Goal: Transaction & Acquisition: Book appointment/travel/reservation

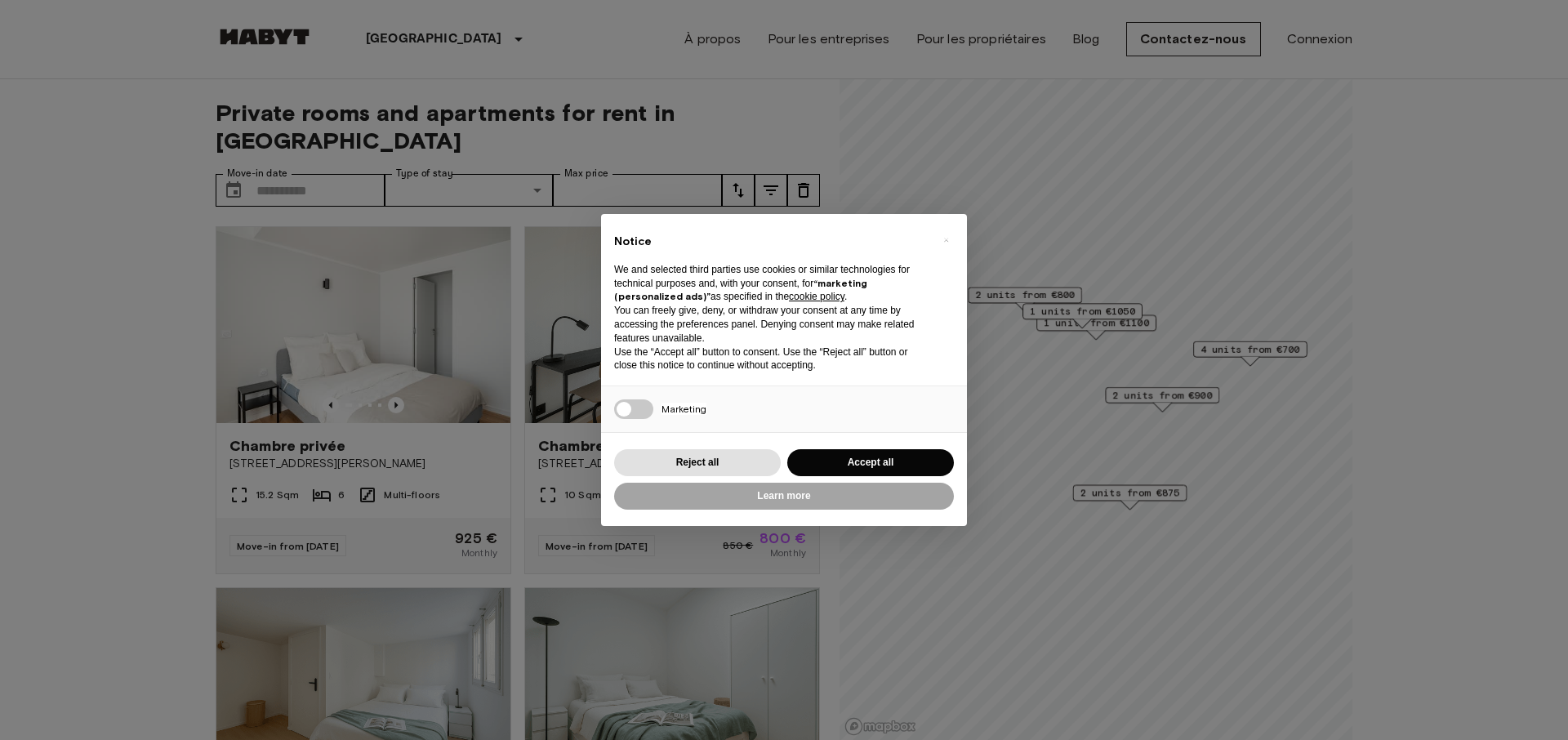
click at [834, 448] on div "Reject all Accept all" at bounding box center [784, 462] width 340 height 33
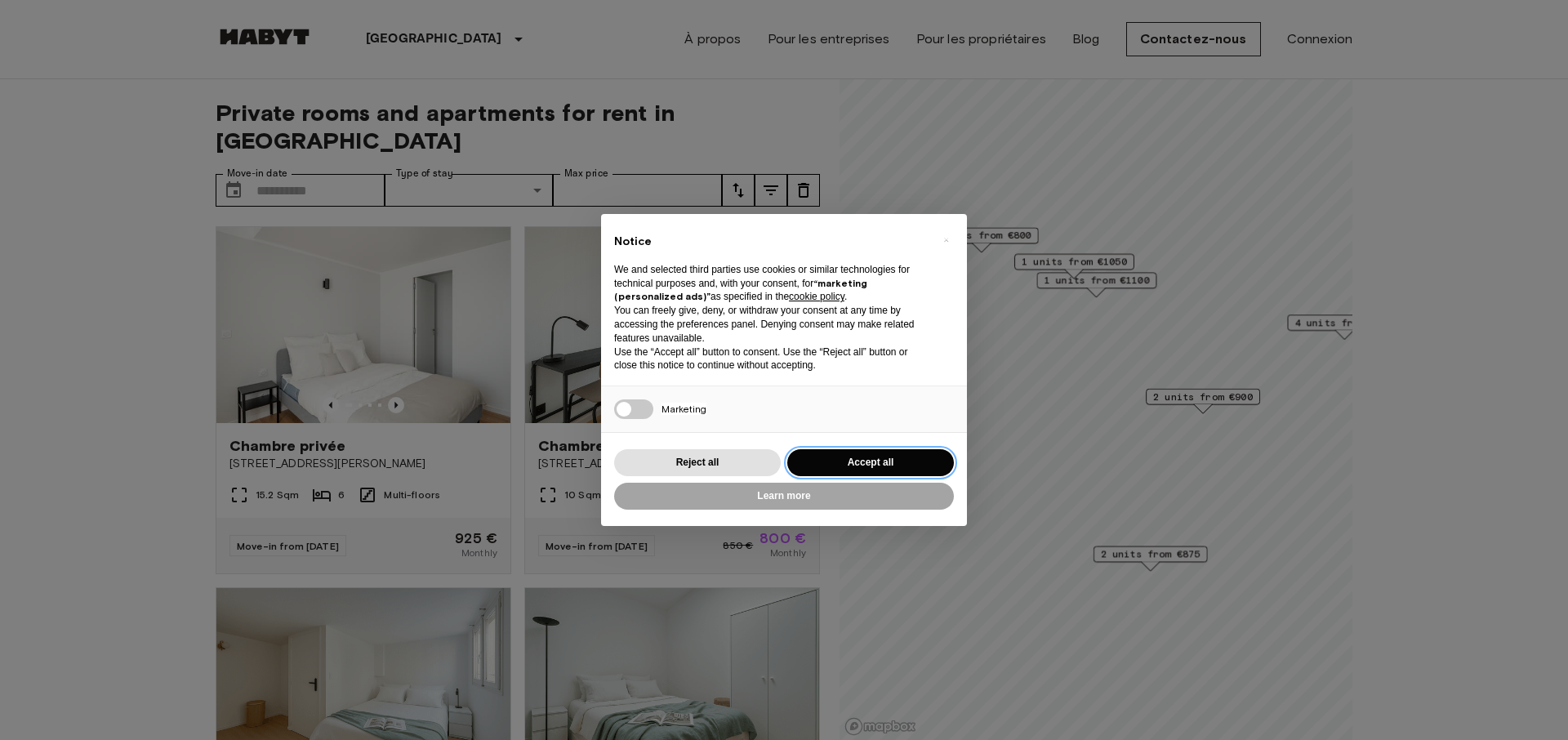
click at [840, 468] on button "Accept all" at bounding box center [870, 463] width 167 height 27
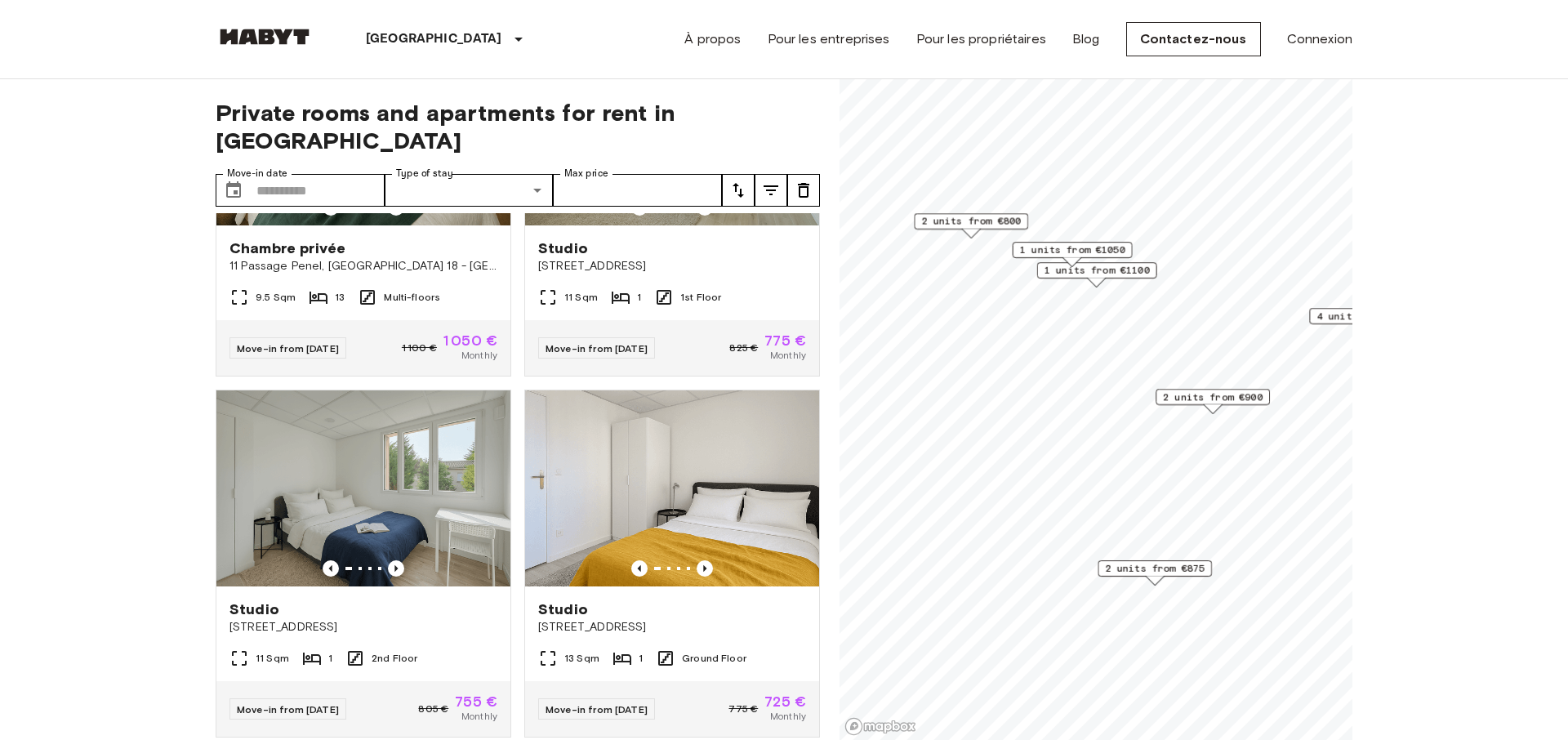
scroll to position [1638, 0]
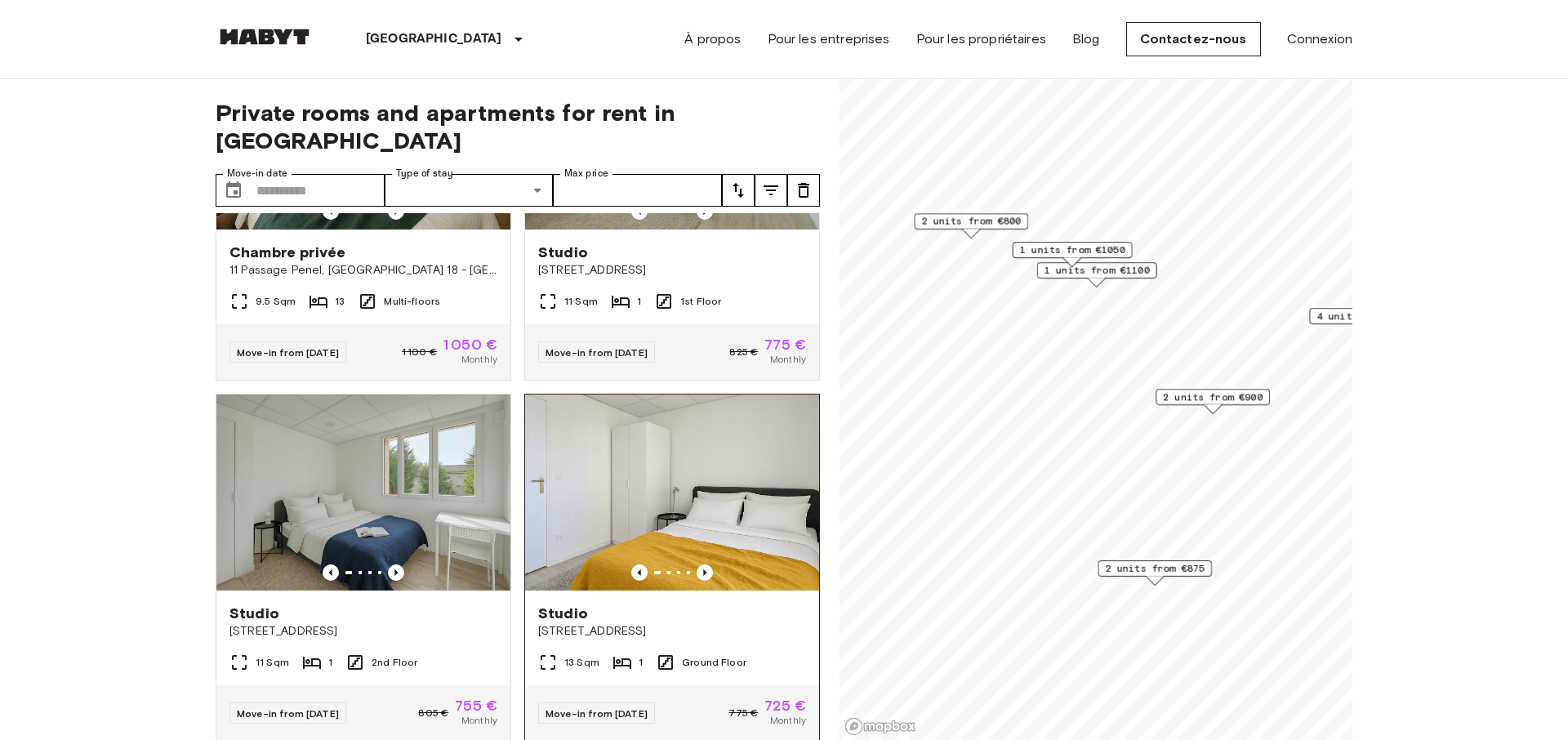
click at [684, 496] on img at bounding box center [672, 493] width 294 height 197
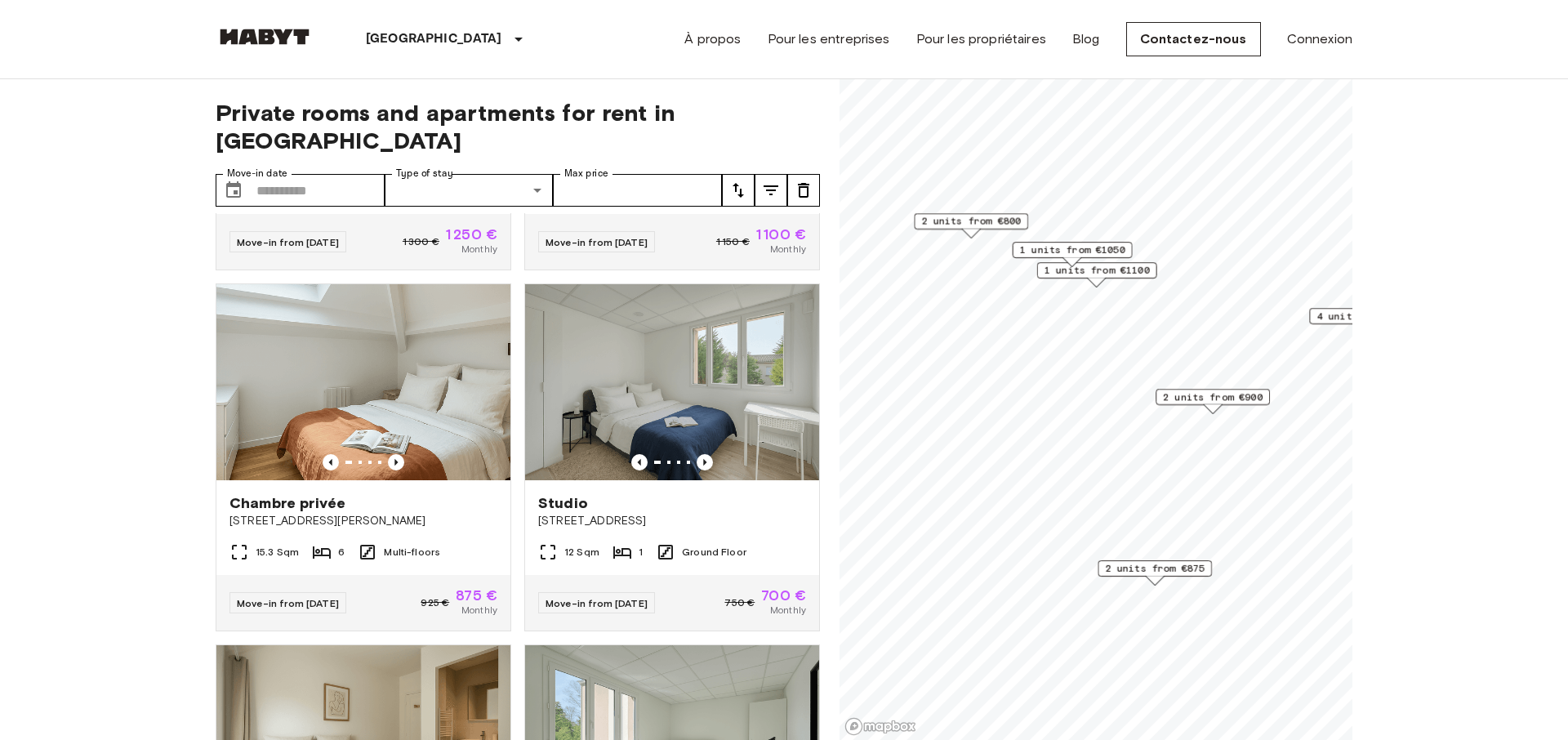
scroll to position [1022, 0]
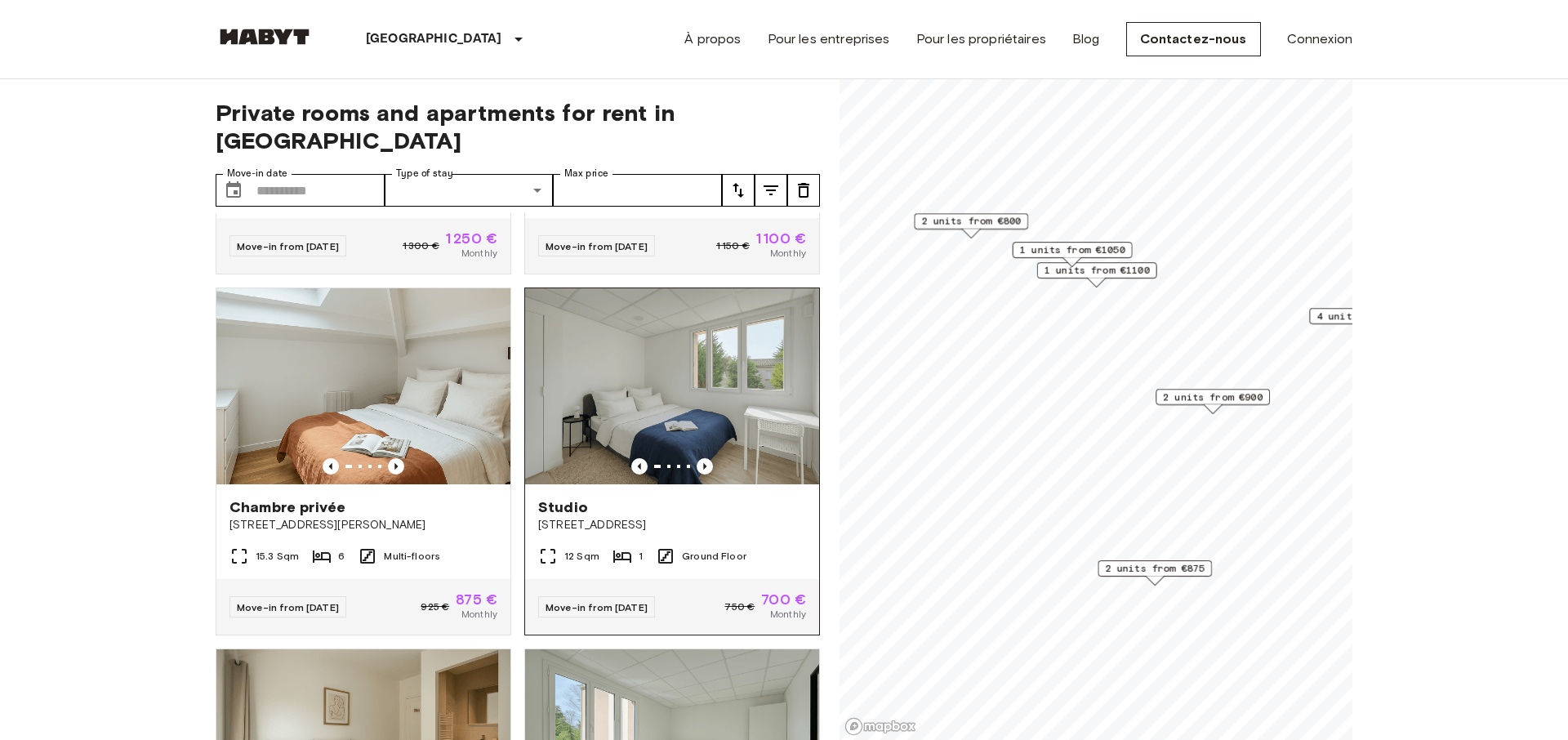
click at [685, 363] on img at bounding box center [672, 387] width 294 height 197
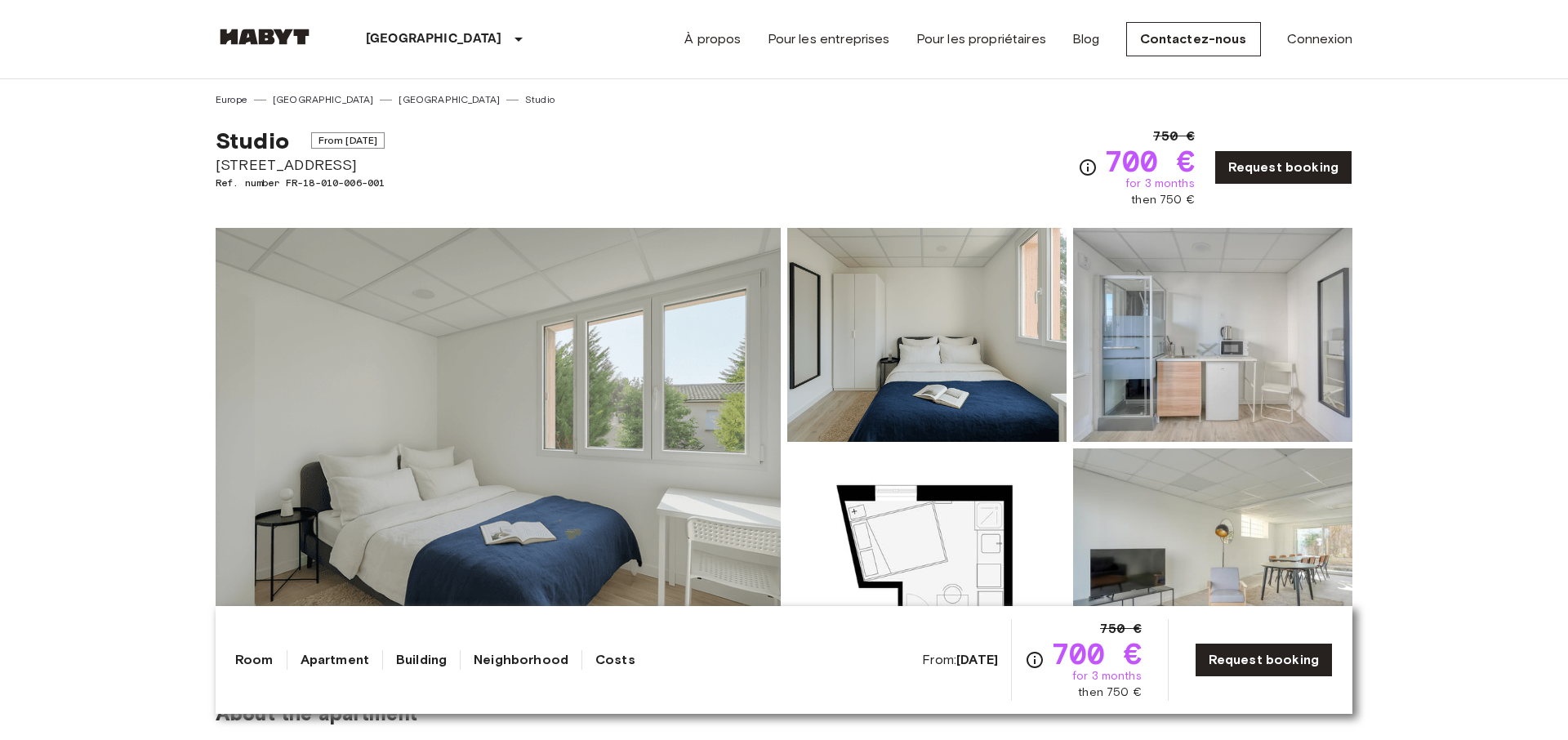
drag, startPoint x: 211, startPoint y: 164, endPoint x: 422, endPoint y: 162, distance: 211.0
drag, startPoint x: 426, startPoint y: 162, endPoint x: 215, endPoint y: 161, distance: 211.0
click at [215, 161] on div "Studio From [DATE][STREET_ADDRESS]. number FR-18-010-006-001 750 € 700 € for 3 …" at bounding box center [783, 157] width 1137 height 102
copy span "[STREET_ADDRESS]"
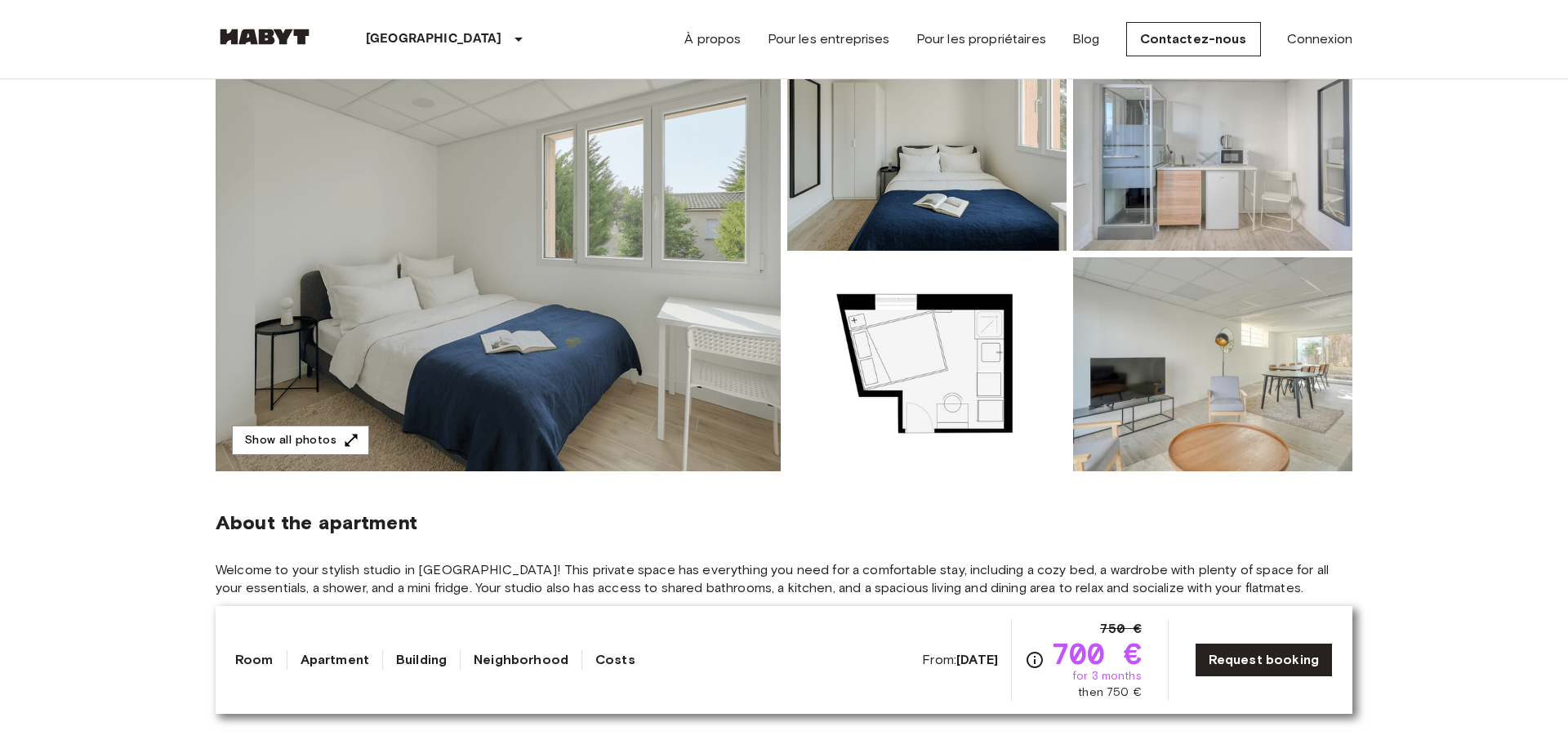
scroll to position [217, 0]
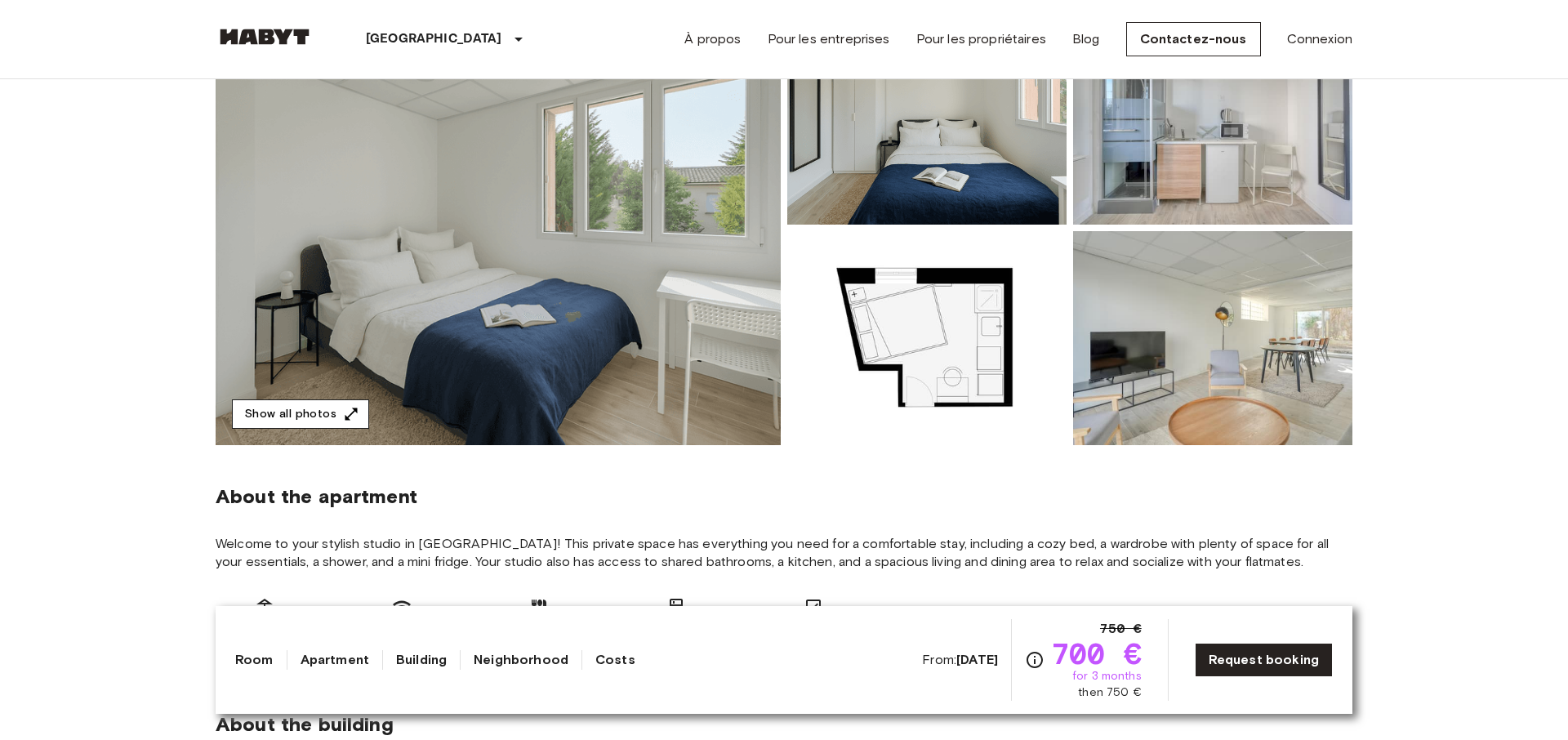
click at [313, 416] on button "Show all photos" at bounding box center [301, 414] width 137 height 30
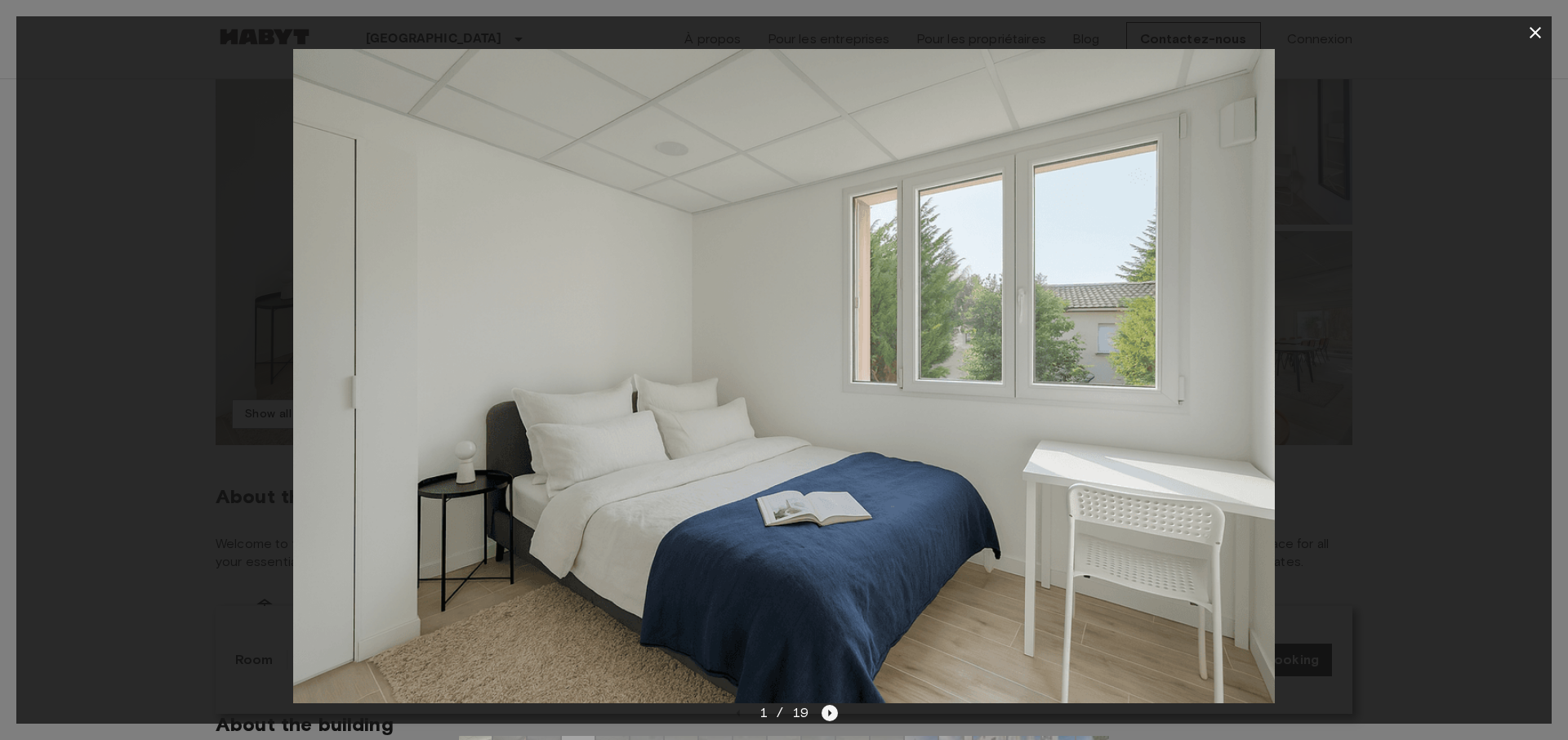
click at [831, 707] on icon "Next image" at bounding box center [829, 713] width 16 height 16
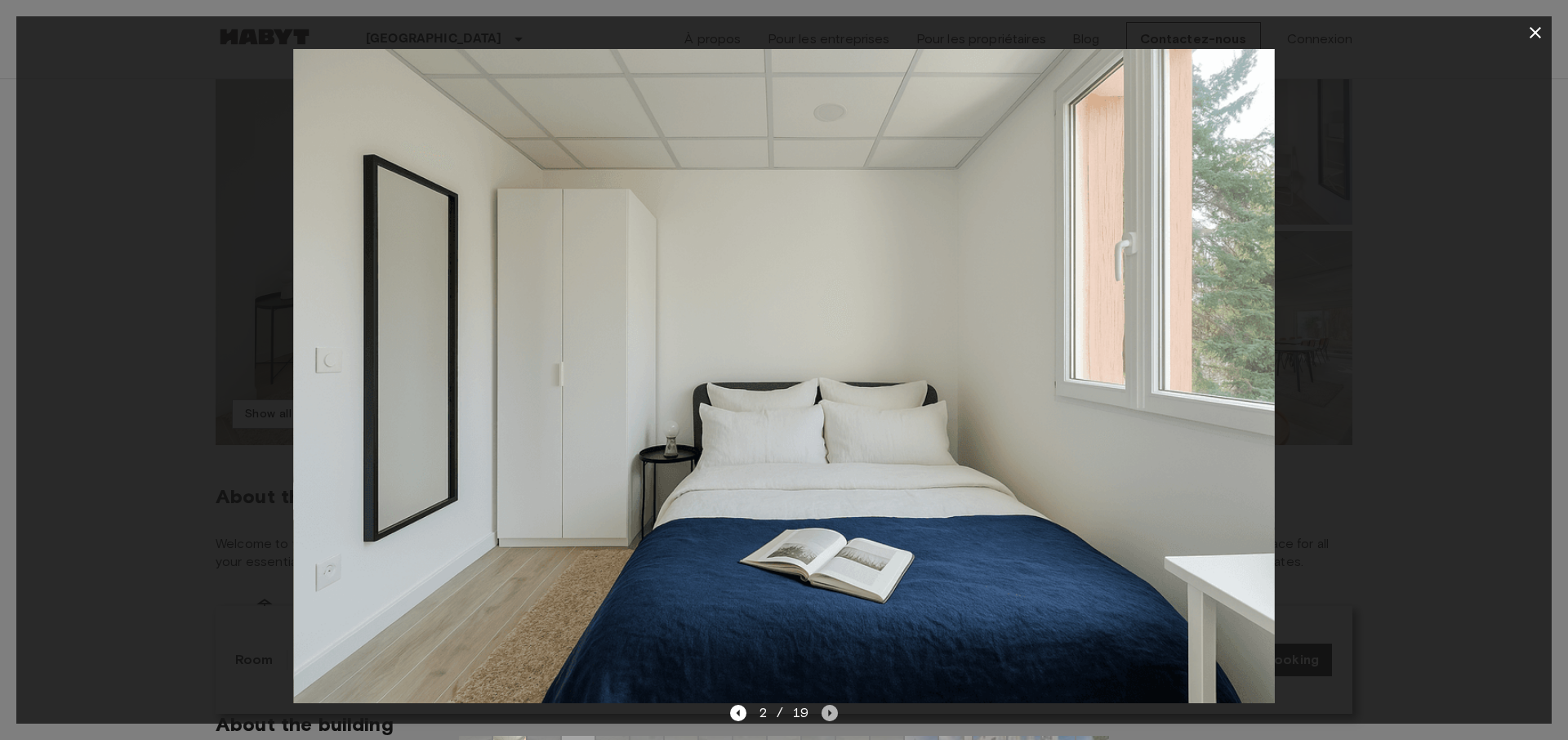
click at [829, 715] on icon "Next image" at bounding box center [829, 713] width 16 height 16
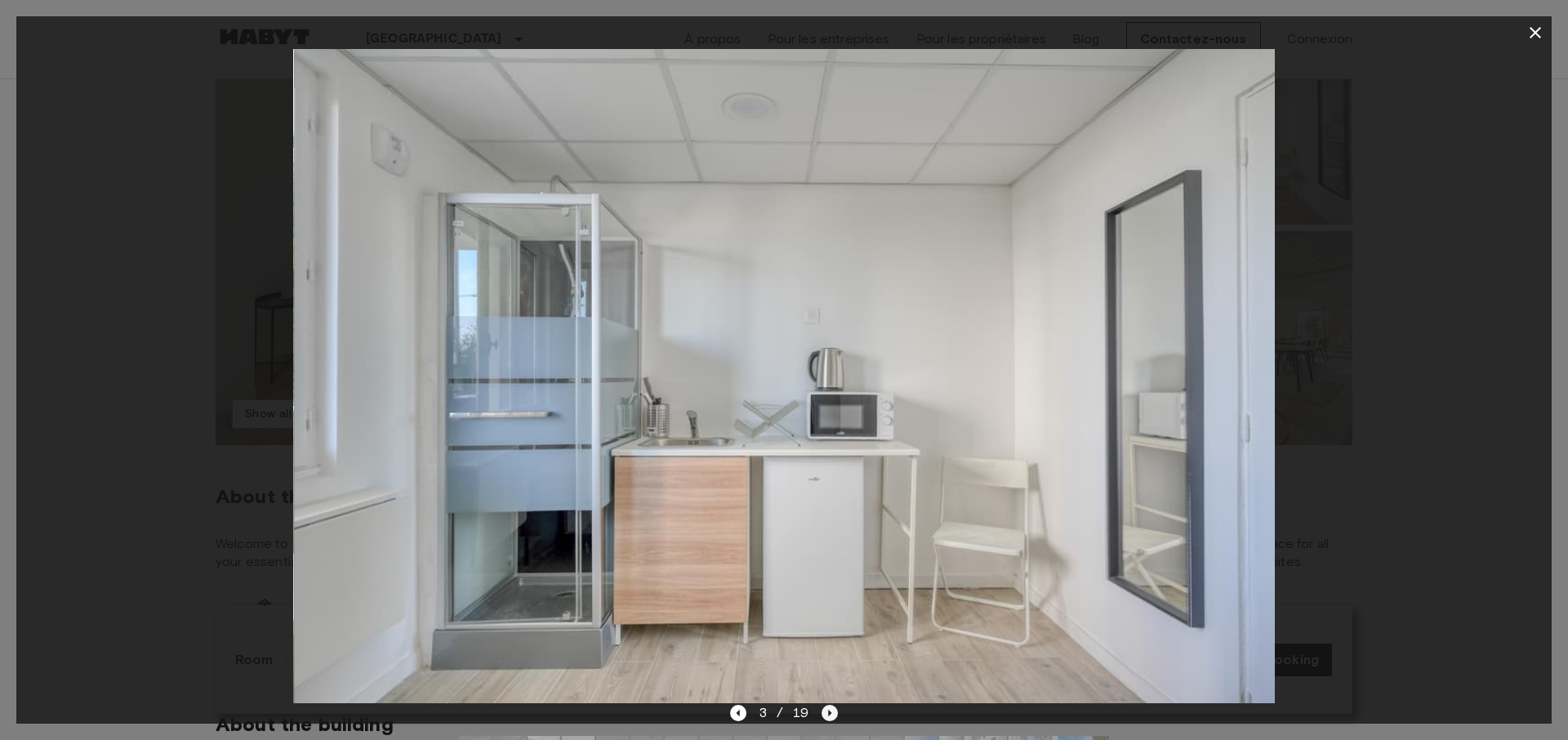
click at [829, 715] on icon "Next image" at bounding box center [829, 713] width 16 height 16
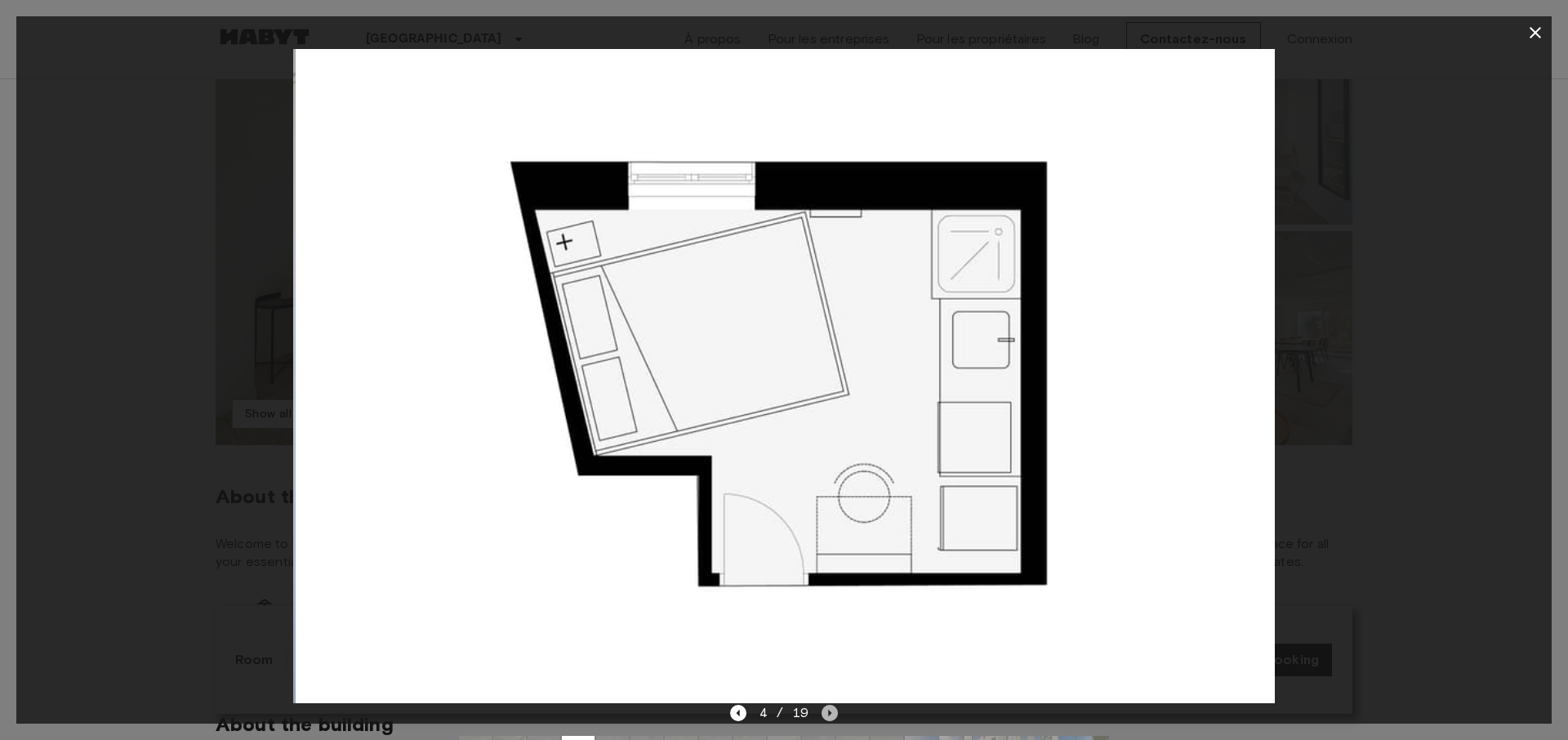
click at [829, 715] on icon "Next image" at bounding box center [829, 713] width 16 height 16
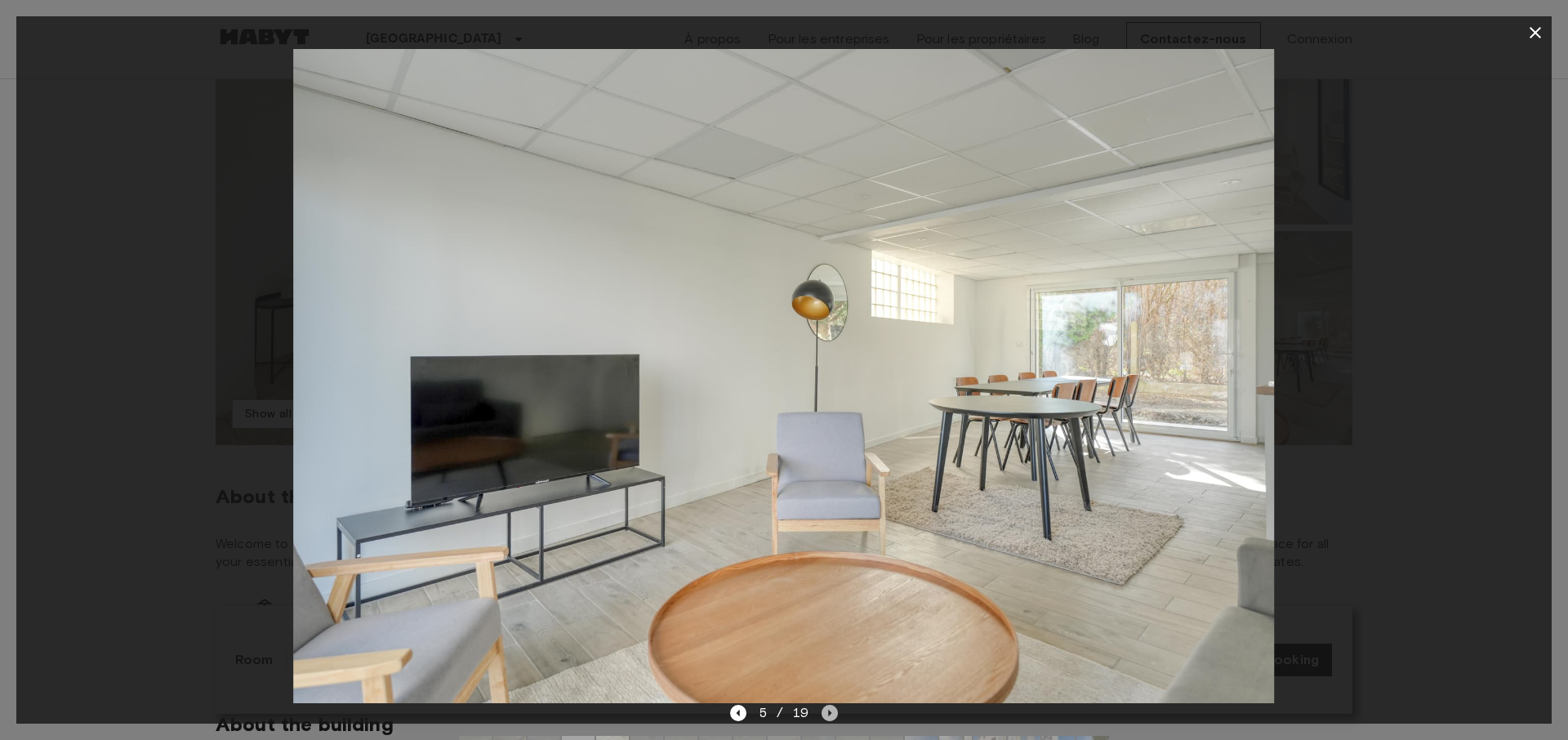
click at [829, 715] on icon "Next image" at bounding box center [829, 713] width 16 height 16
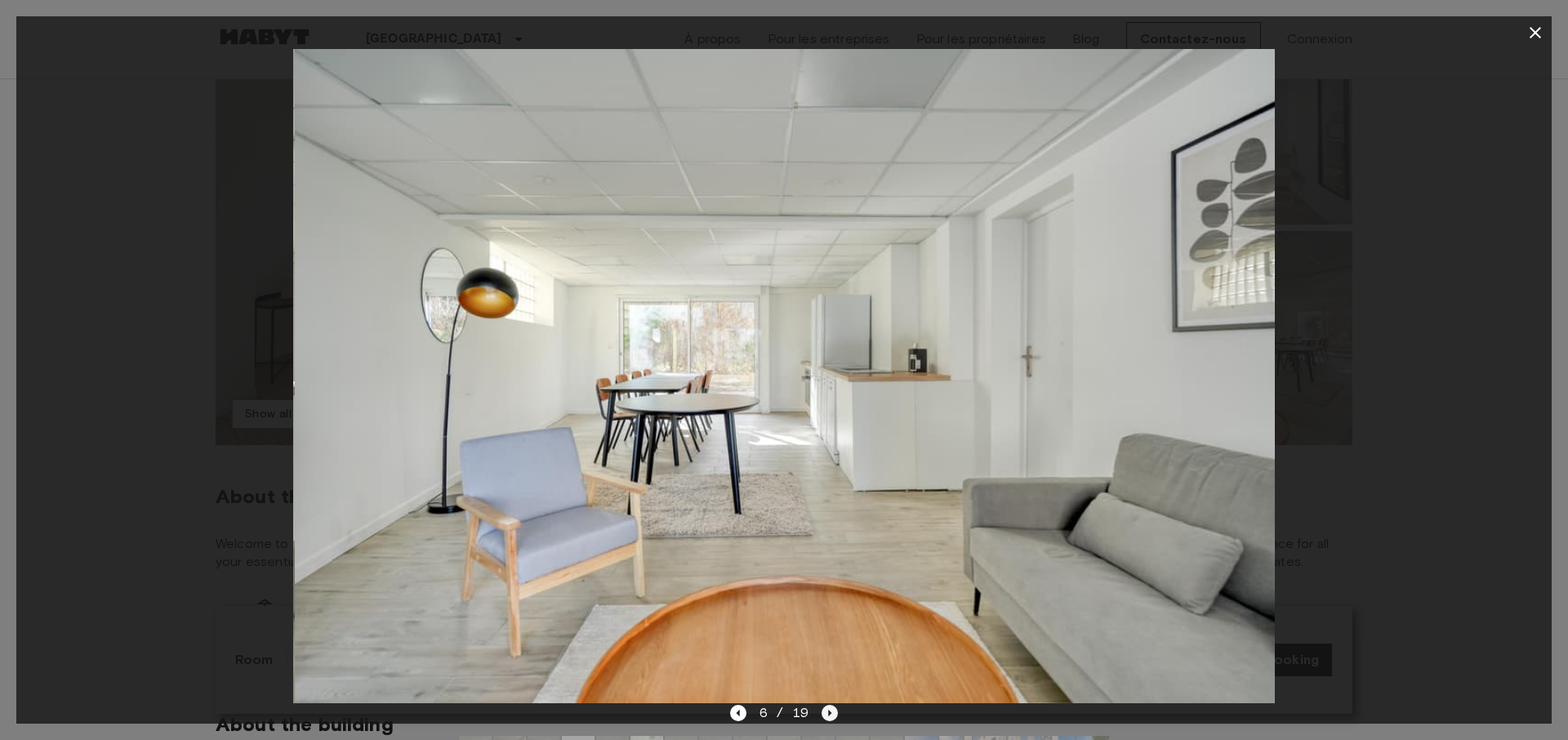
click at [829, 715] on icon "Next image" at bounding box center [829, 713] width 16 height 16
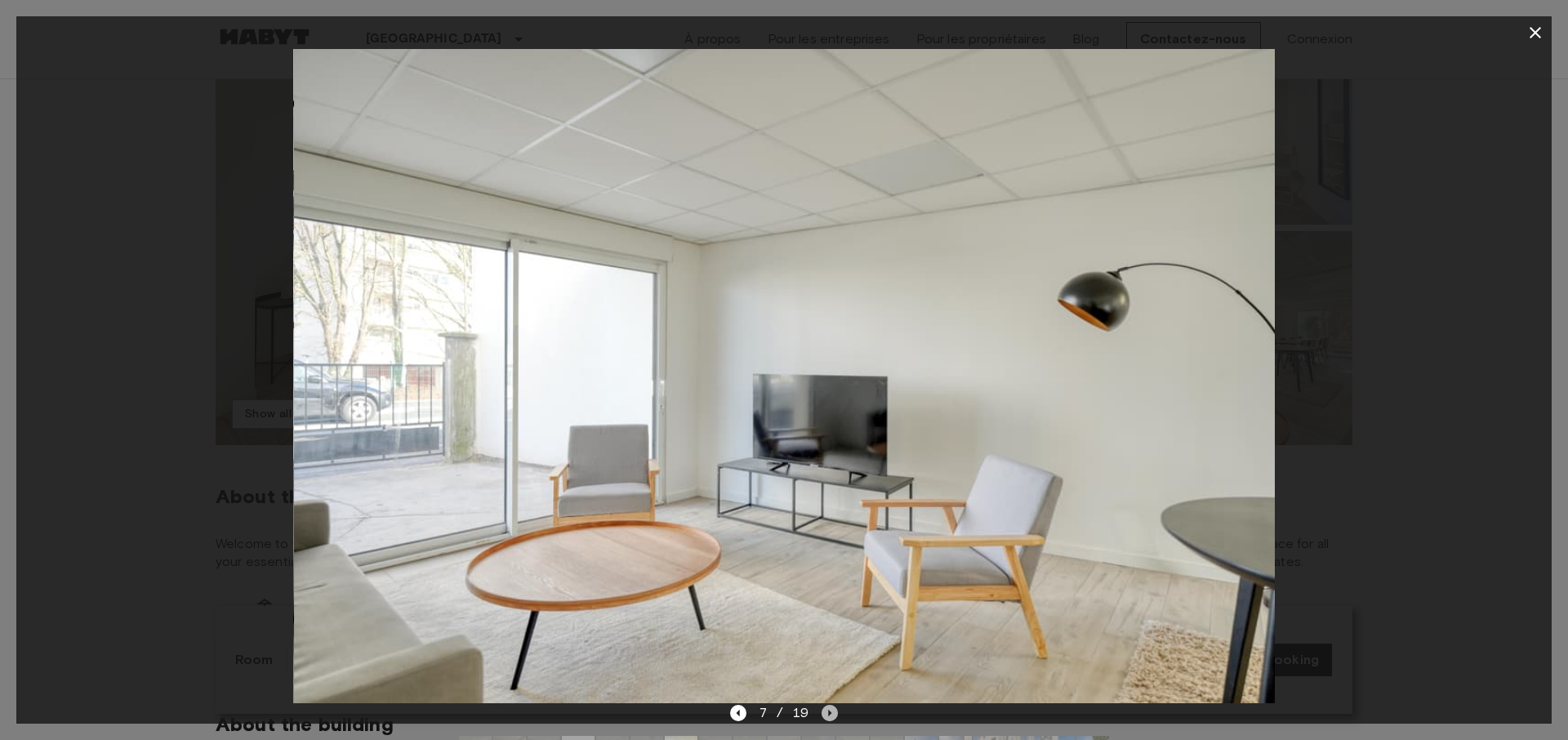
click at [829, 715] on icon "Next image" at bounding box center [829, 713] width 16 height 16
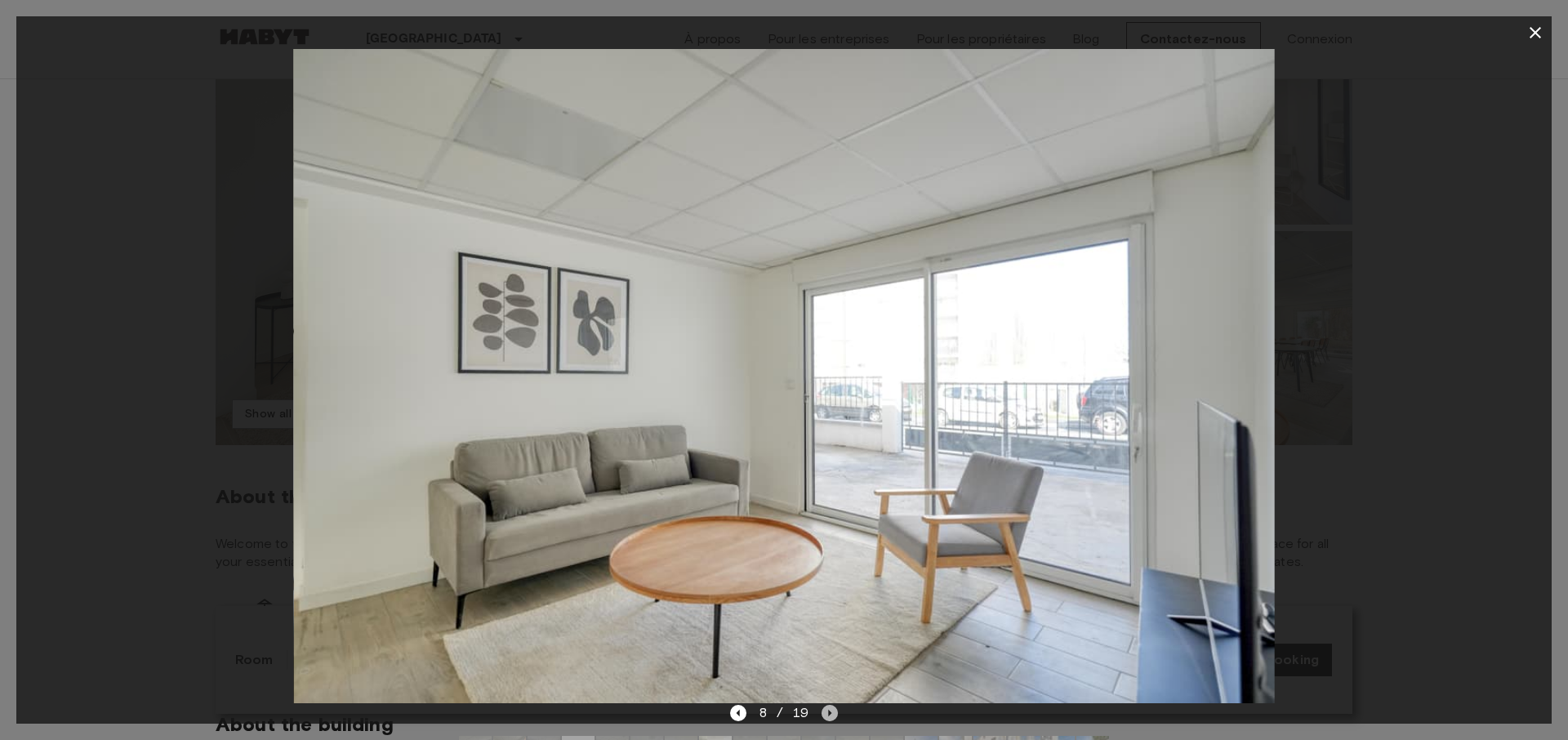
click at [829, 715] on icon "Next image" at bounding box center [829, 713] width 16 height 16
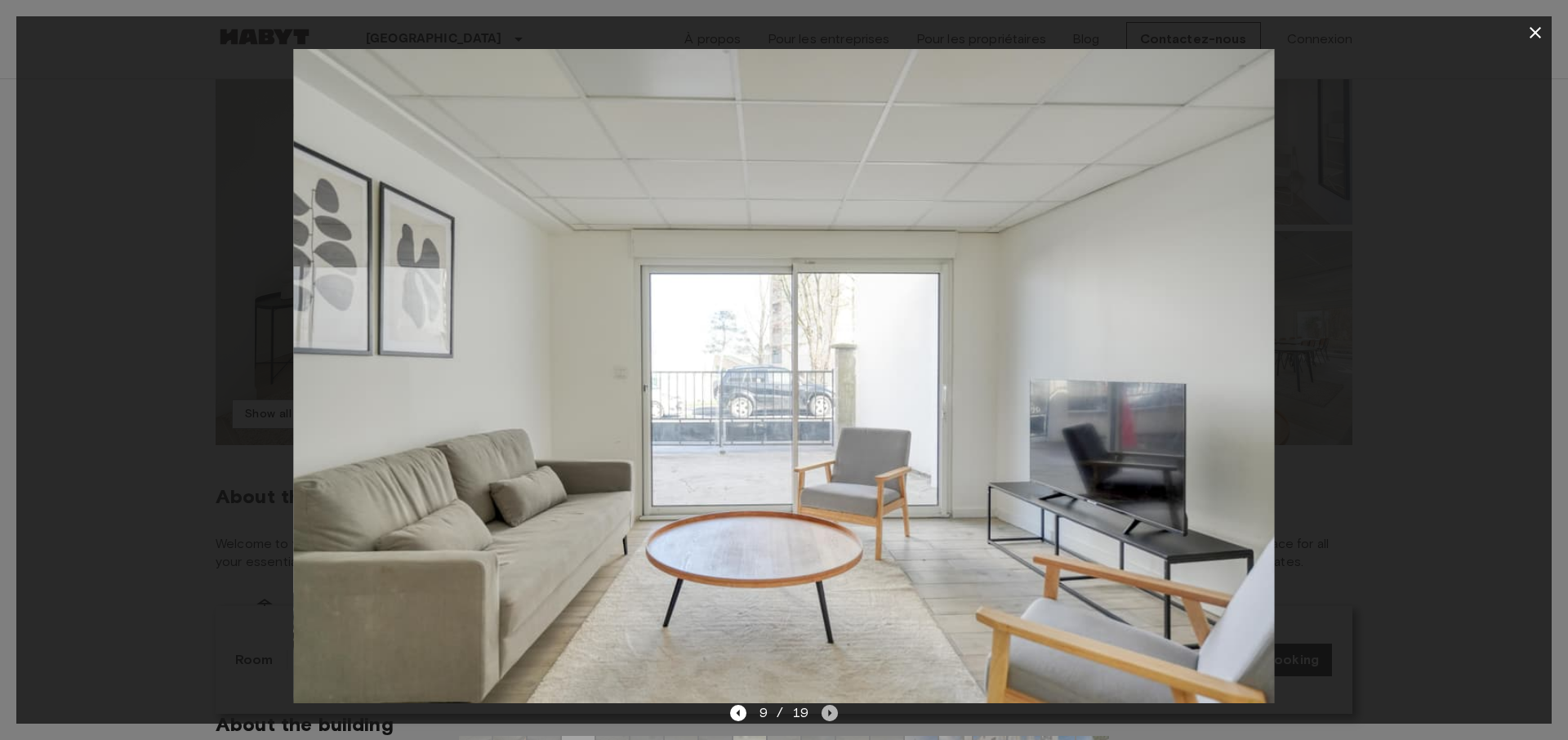
click at [829, 715] on icon "Next image" at bounding box center [829, 713] width 16 height 16
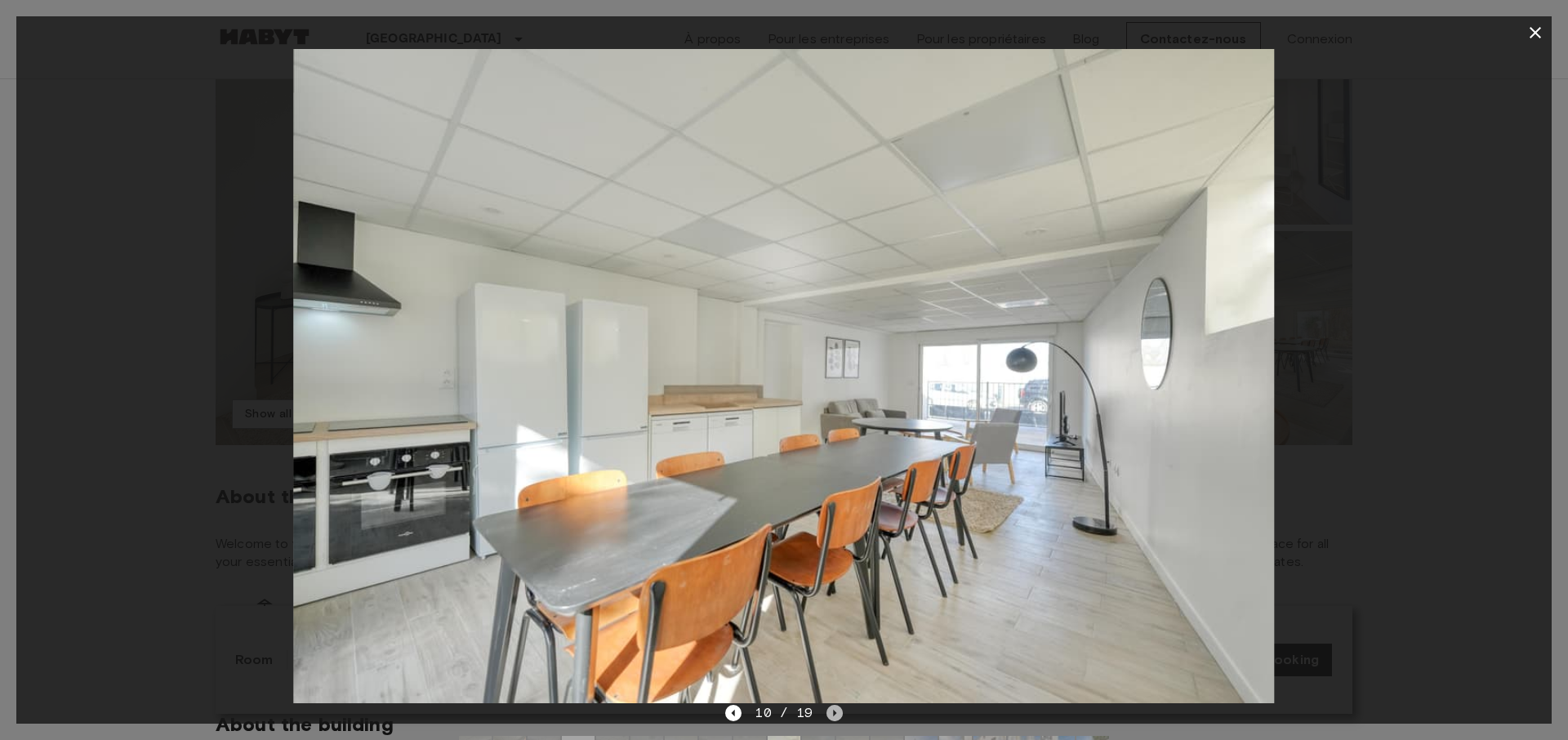
click at [829, 715] on icon "Next image" at bounding box center [834, 713] width 16 height 16
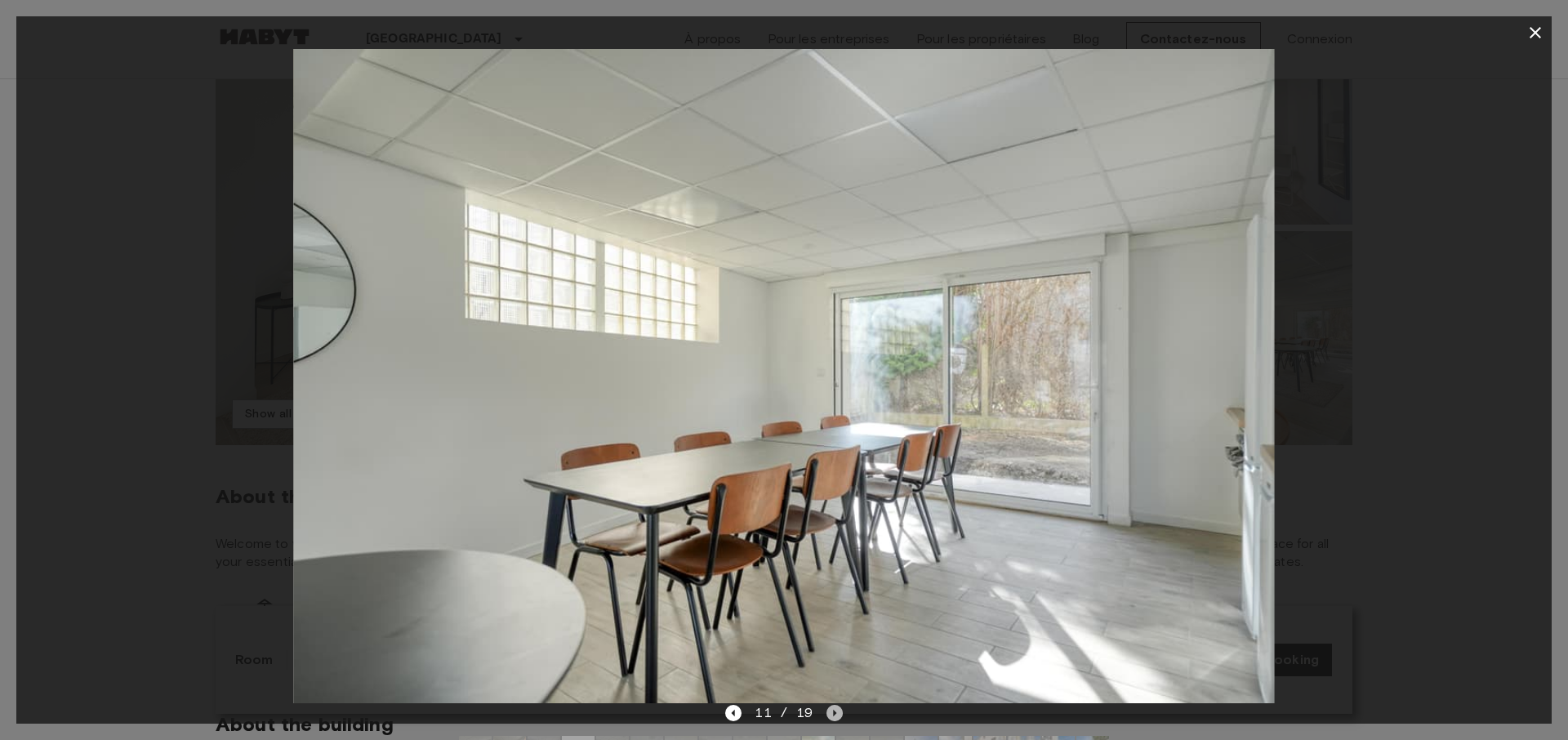
click at [829, 715] on icon "Next image" at bounding box center [834, 713] width 16 height 16
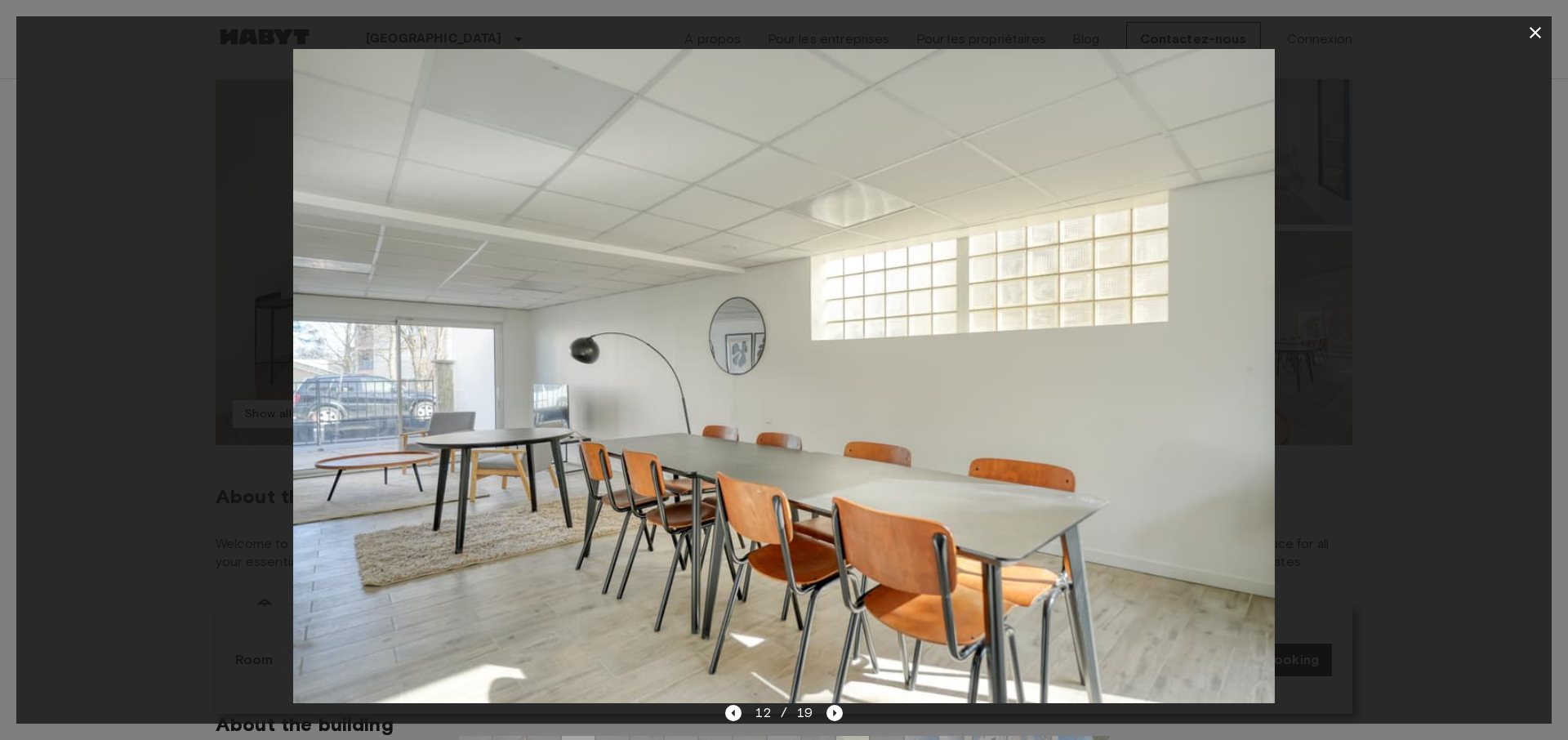
click at [876, 294] on img at bounding box center [783, 376] width 980 height 655
